Goal: Check status: Check status

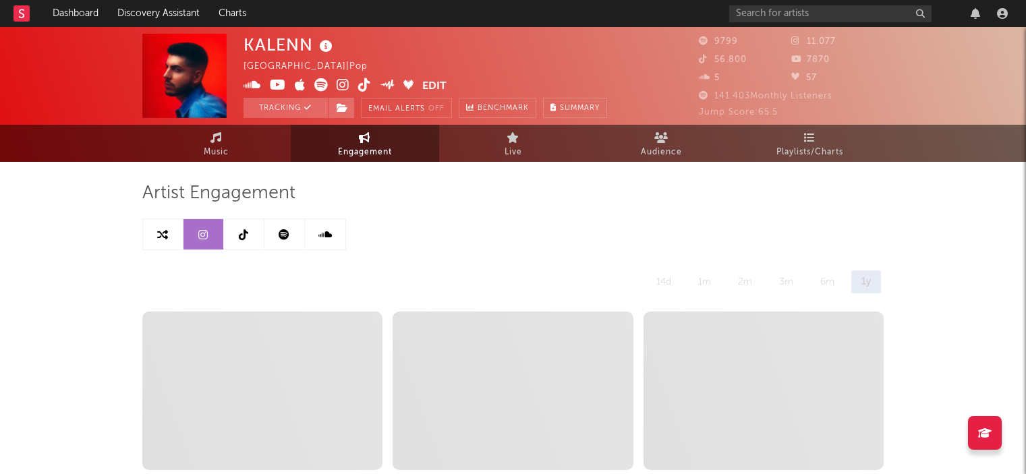
select select "6m"
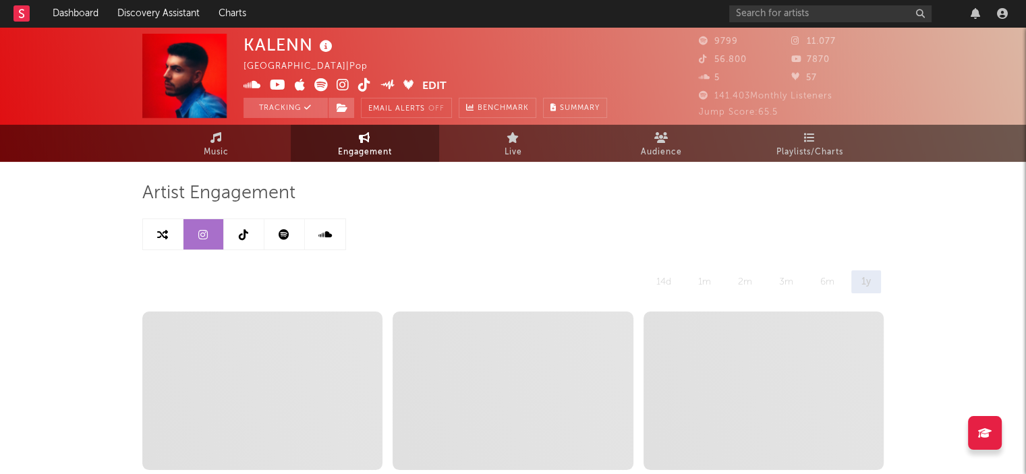
click at [251, 230] on link at bounding box center [244, 234] width 40 height 30
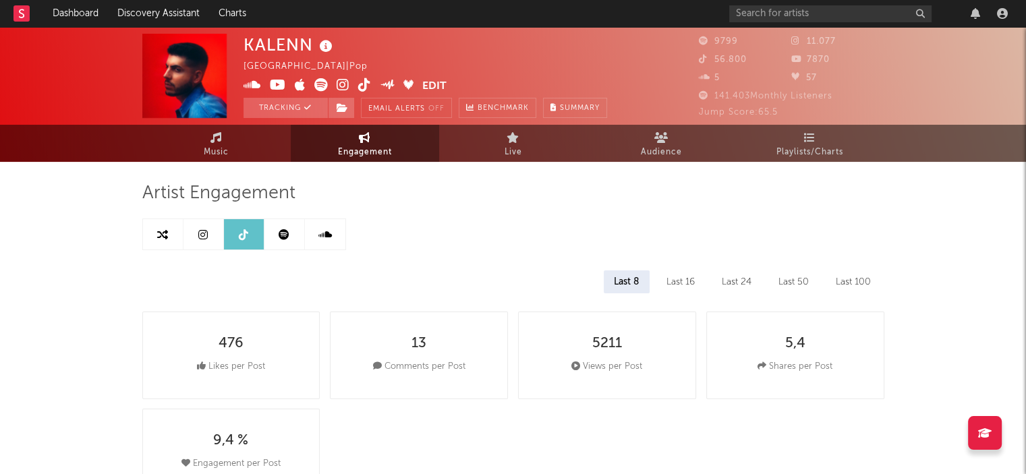
select select "6m"
click at [26, 11] on rect at bounding box center [21, 13] width 16 height 16
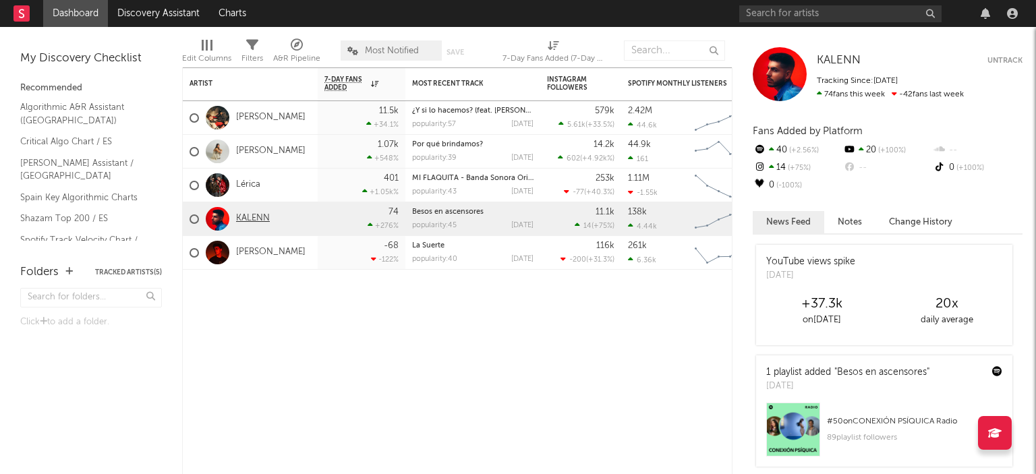
click at [254, 221] on link "KALENN" at bounding box center [253, 218] width 34 height 11
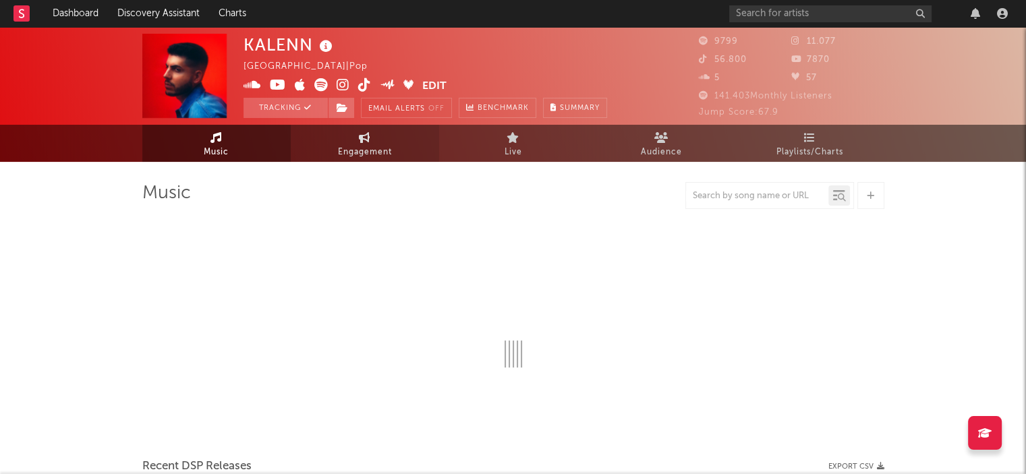
click at [386, 146] on span "Engagement" at bounding box center [365, 152] width 54 height 16
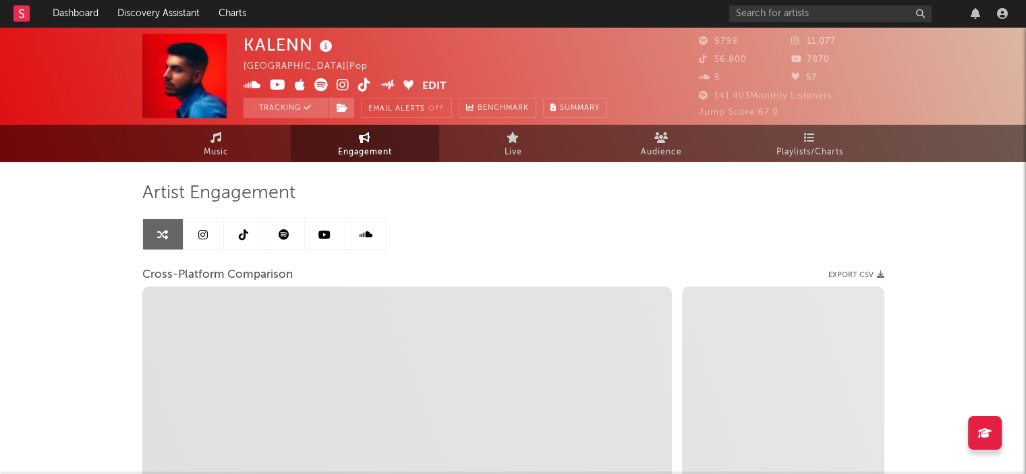
select select "1w"
click at [386, 146] on span "Engagement" at bounding box center [365, 152] width 54 height 16
select select "1m"
